Goal: Browse casually

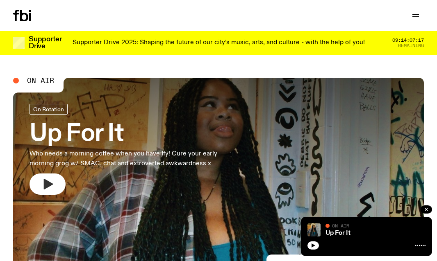
click at [42, 187] on icon "button" at bounding box center [47, 184] width 13 height 13
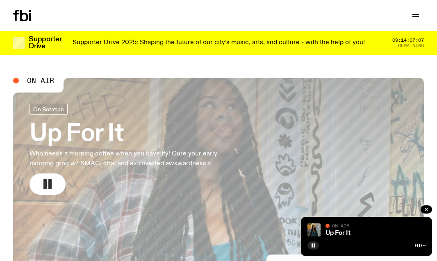
click at [44, 181] on rect "button" at bounding box center [44, 184] width 3 height 10
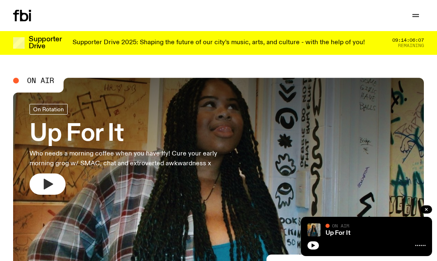
click at [43, 192] on button "button" at bounding box center [47, 184] width 36 height 21
click at [36, 185] on button "button" at bounding box center [47, 184] width 36 height 21
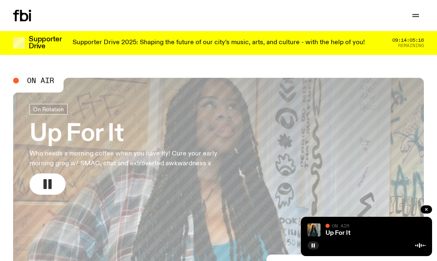
click at [55, 183] on button "button" at bounding box center [47, 184] width 36 height 21
